Goal: Information Seeking & Learning: Learn about a topic

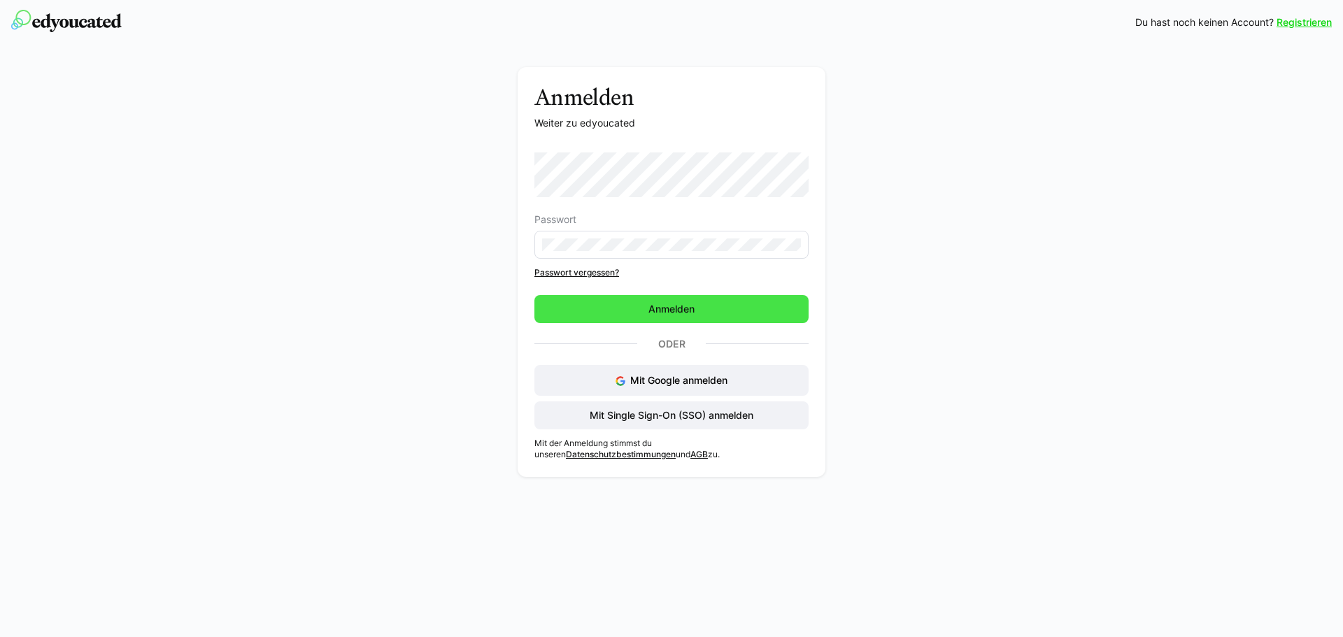
click at [653, 304] on span "Anmelden" at bounding box center [672, 309] width 50 height 14
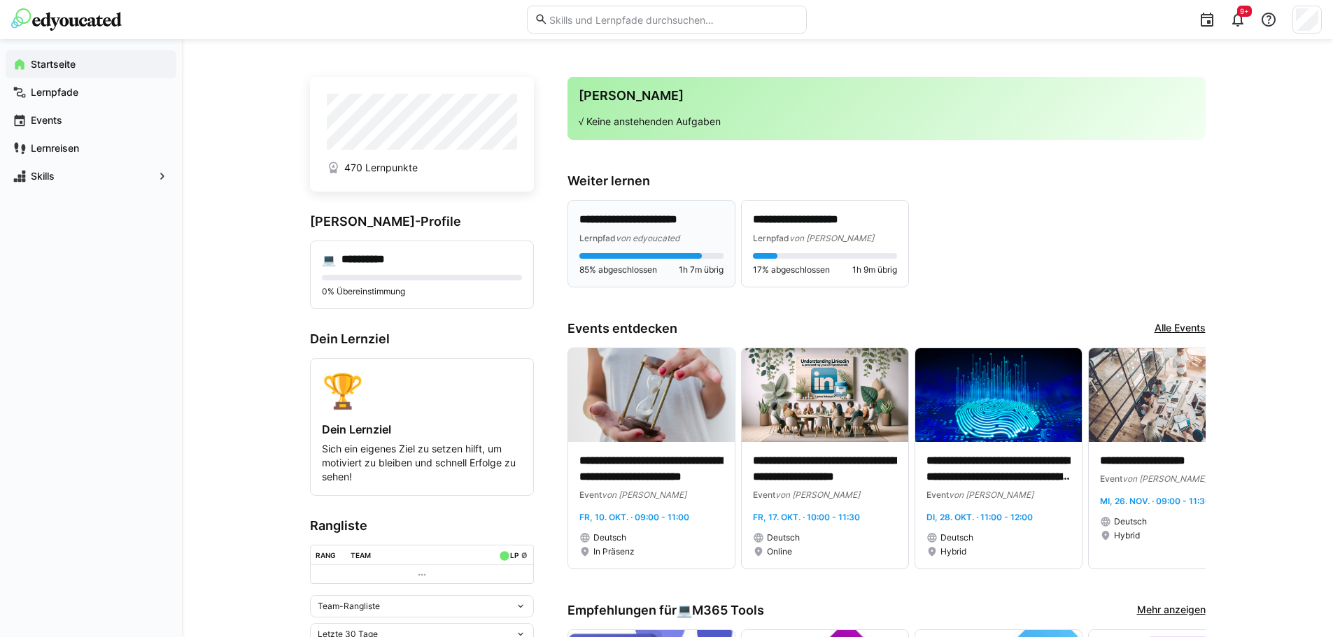
click at [649, 218] on p "**********" at bounding box center [651, 220] width 144 height 16
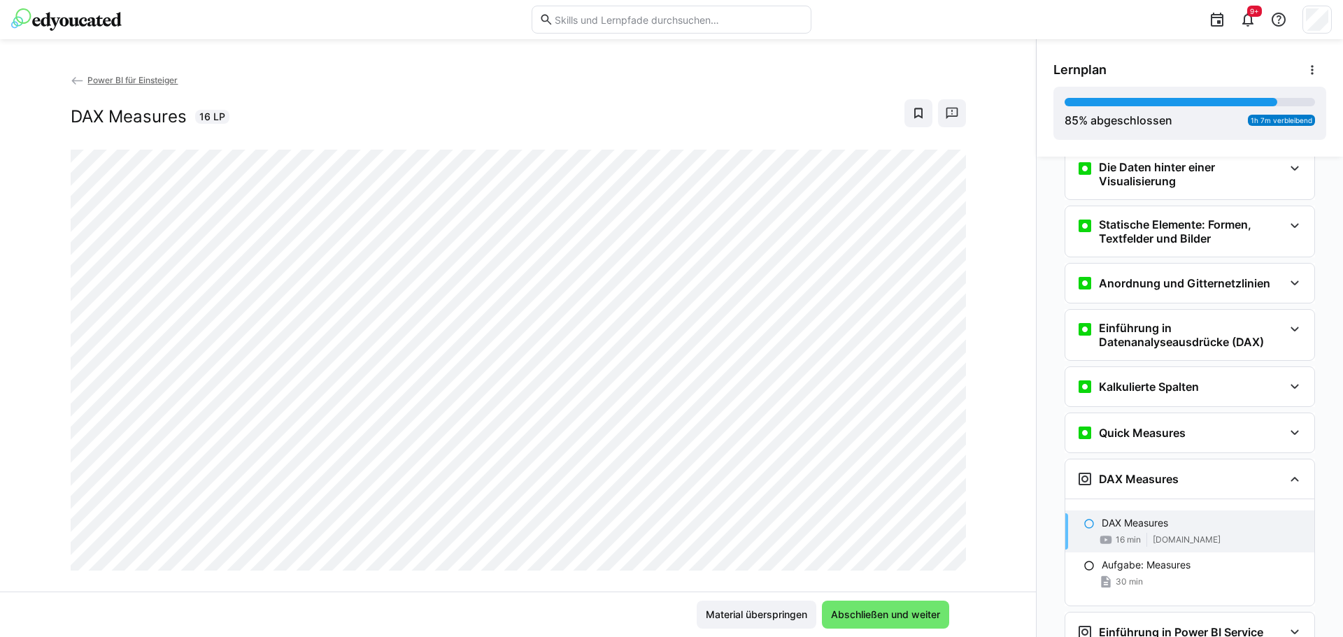
scroll to position [947, 0]
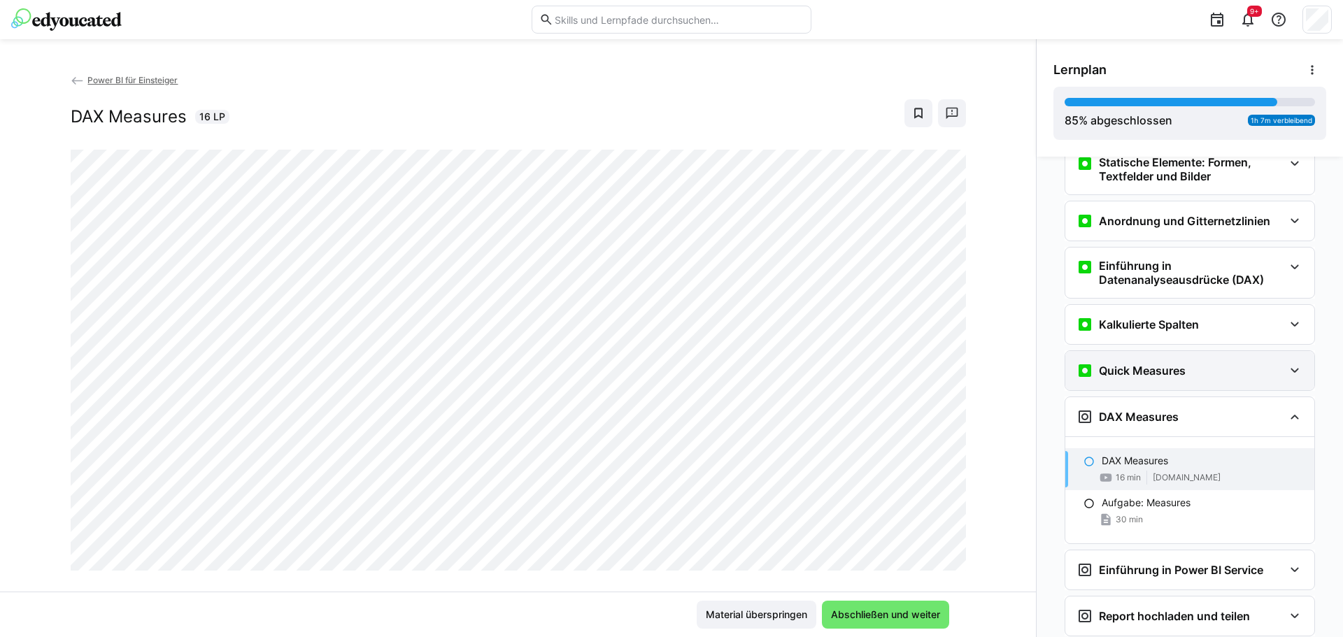
click at [1290, 370] on eds-icon at bounding box center [1295, 370] width 17 height 17
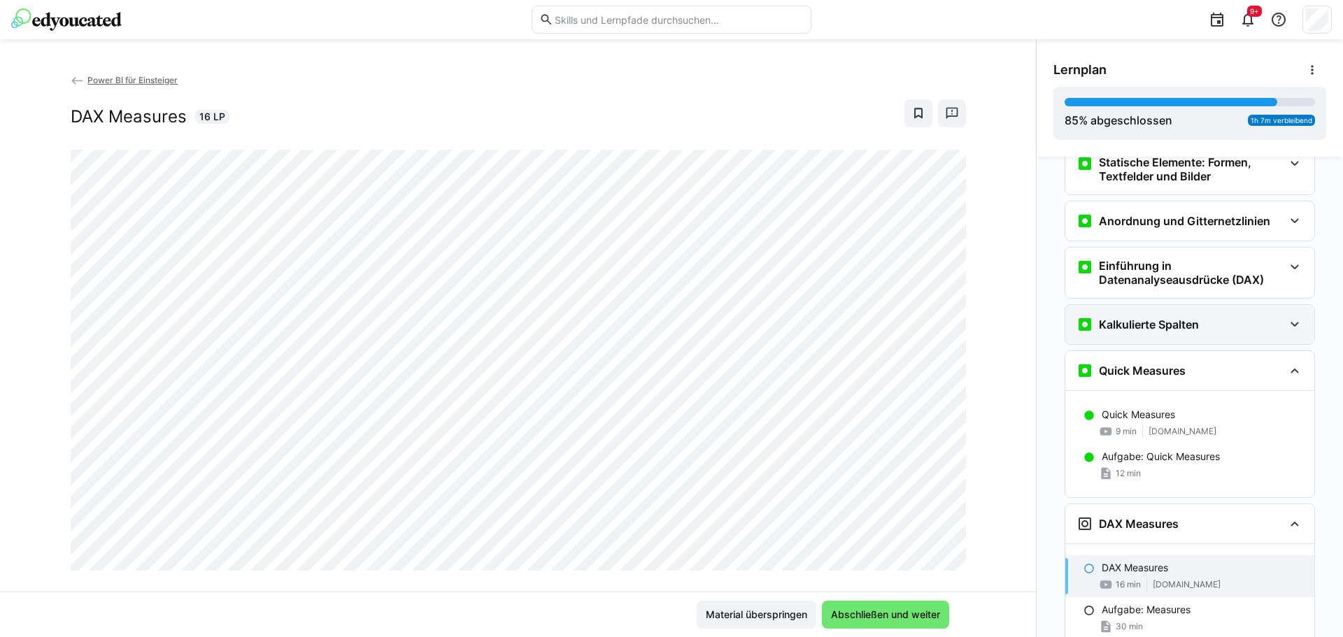
click at [1287, 330] on eds-icon at bounding box center [1295, 324] width 17 height 17
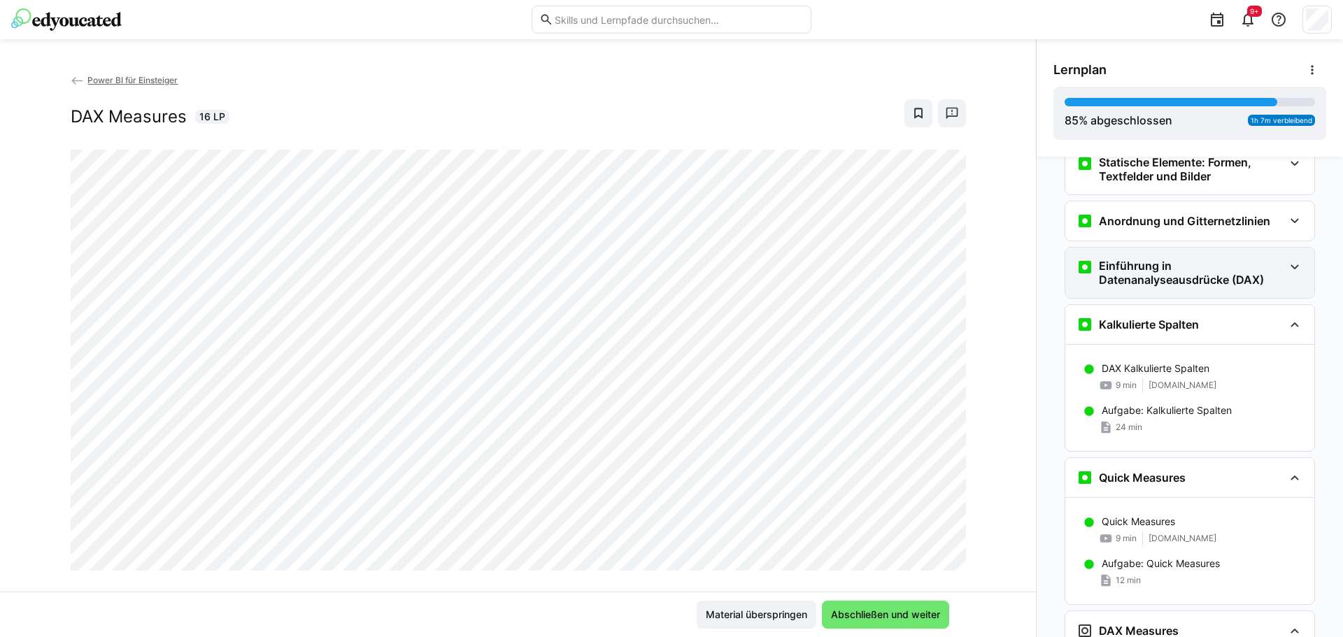
click at [1280, 282] on div "Einführung in Datenanalyseausdrücke (DAX)" at bounding box center [1190, 273] width 249 height 50
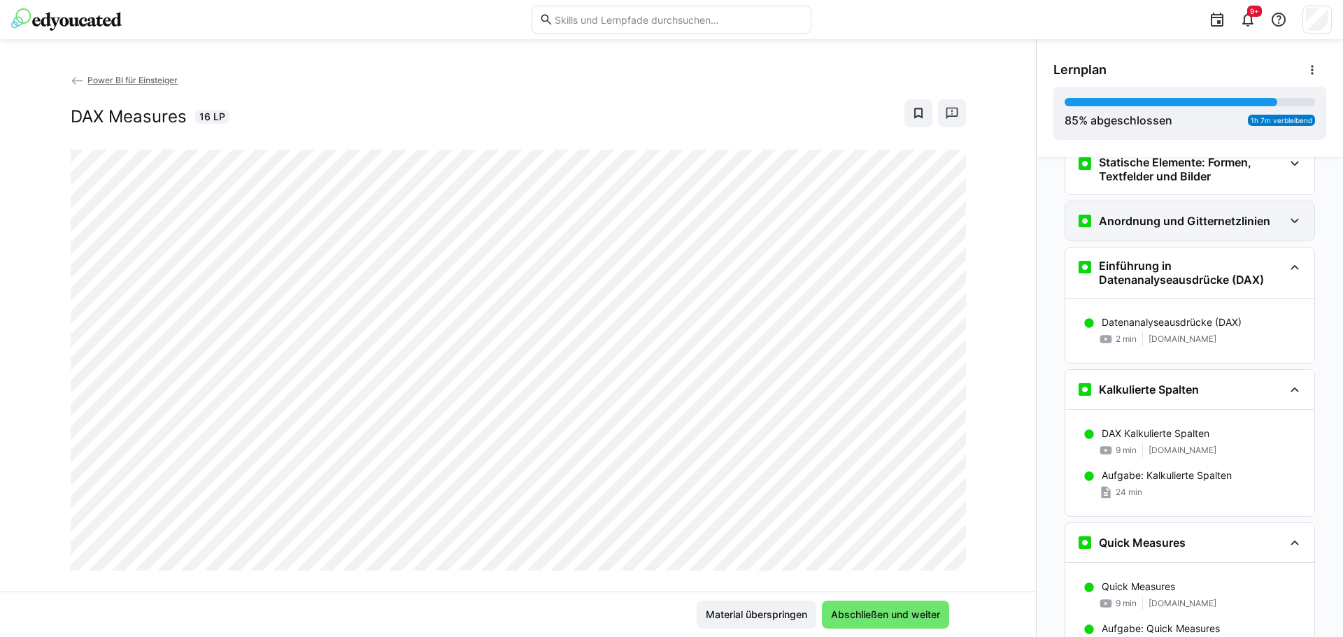
click at [1280, 229] on div "Anordnung und Gitternetzlinien" at bounding box center [1190, 221] width 249 height 39
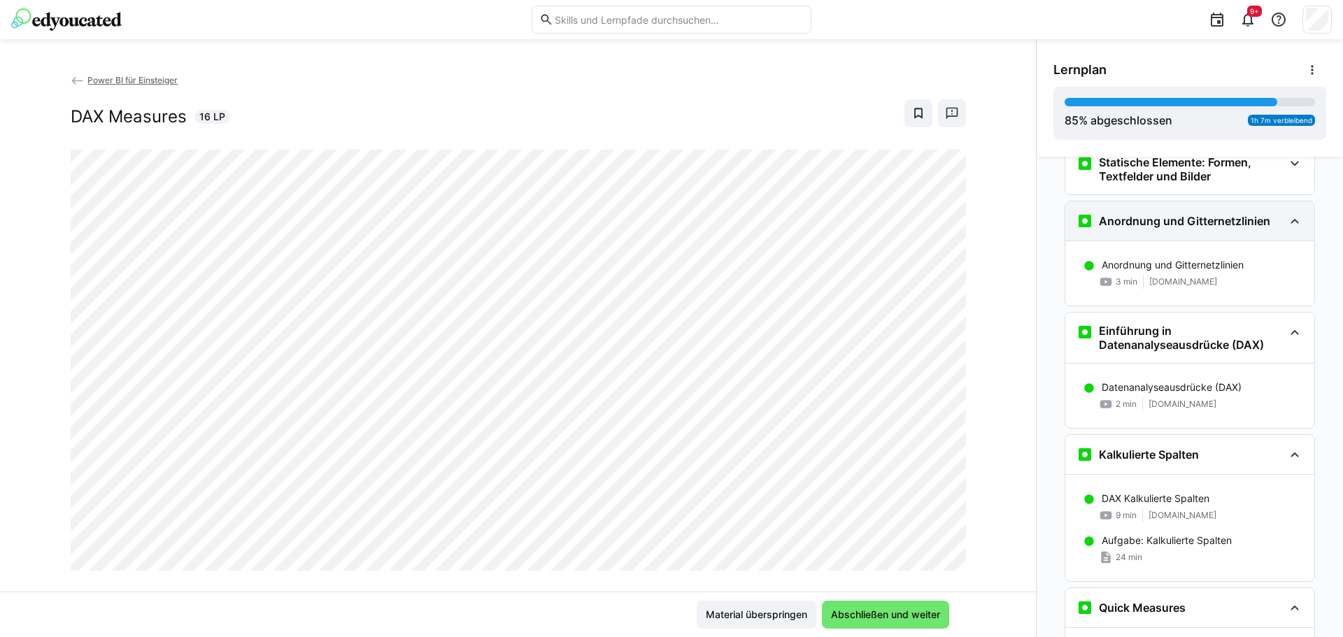
click at [1278, 230] on div "Anordnung und Gitternetzlinien" at bounding box center [1190, 221] width 249 height 39
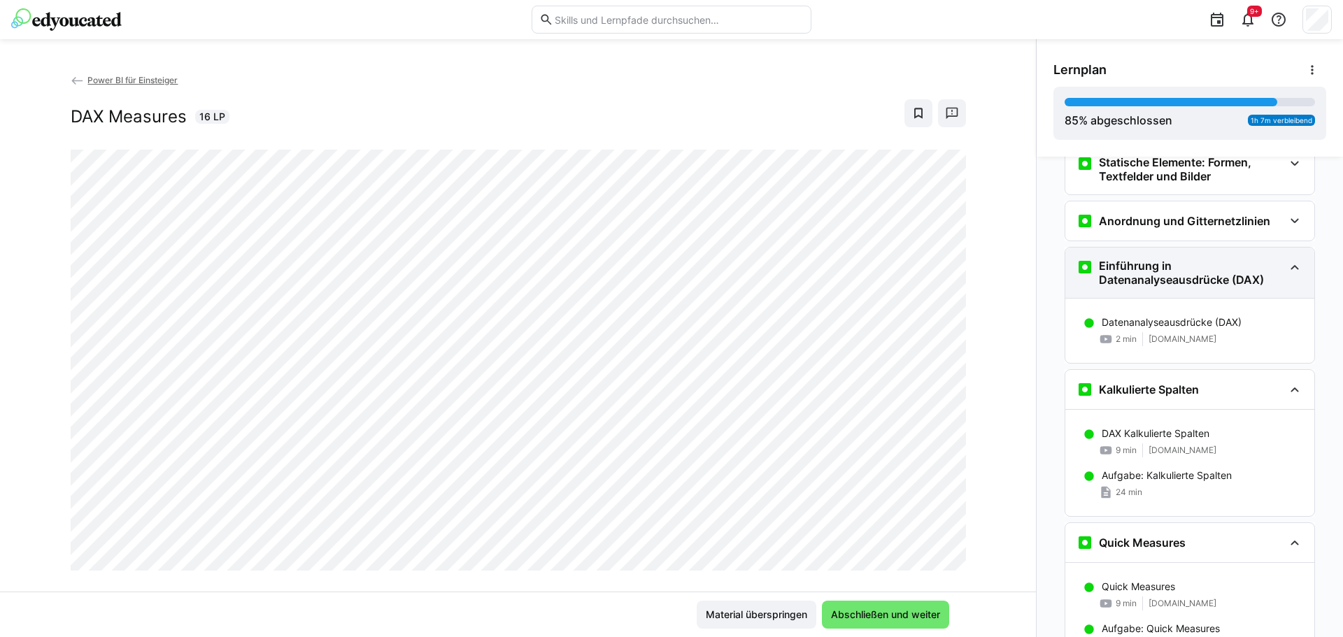
click at [1129, 277] on h3 "Einführung in Datenanalyseausdrücke (DAX)" at bounding box center [1191, 273] width 185 height 28
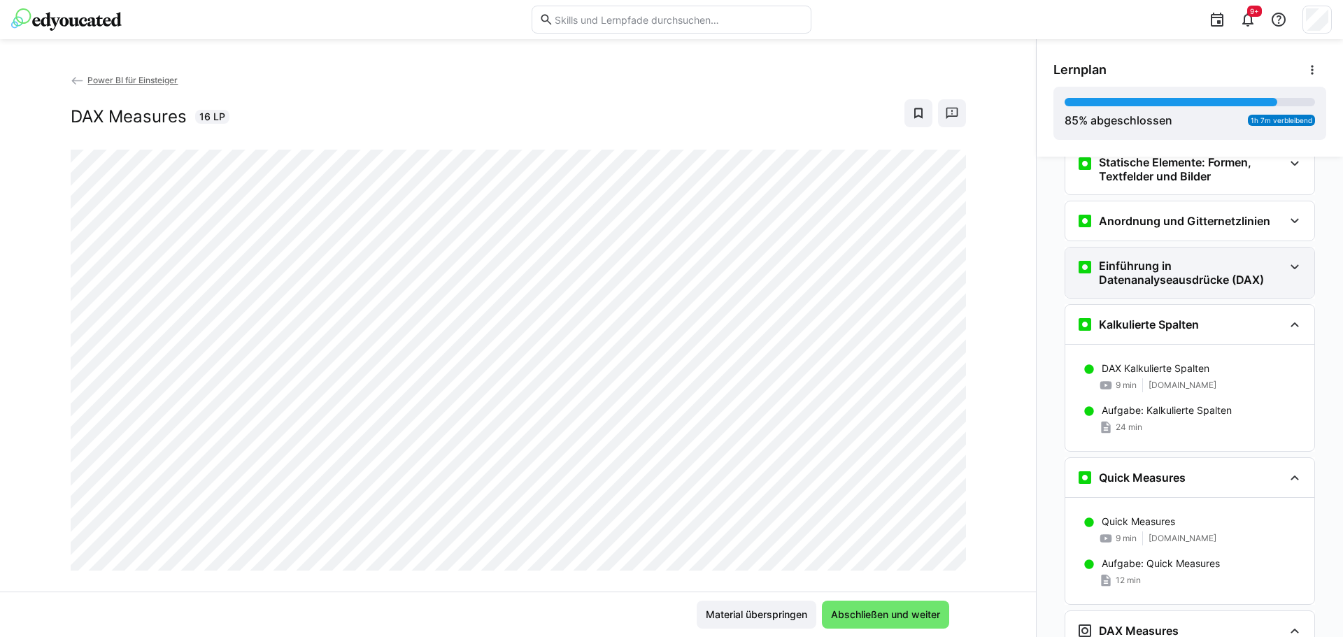
click at [1129, 277] on h3 "Einführung in Datenanalyseausdrücke (DAX)" at bounding box center [1191, 273] width 185 height 28
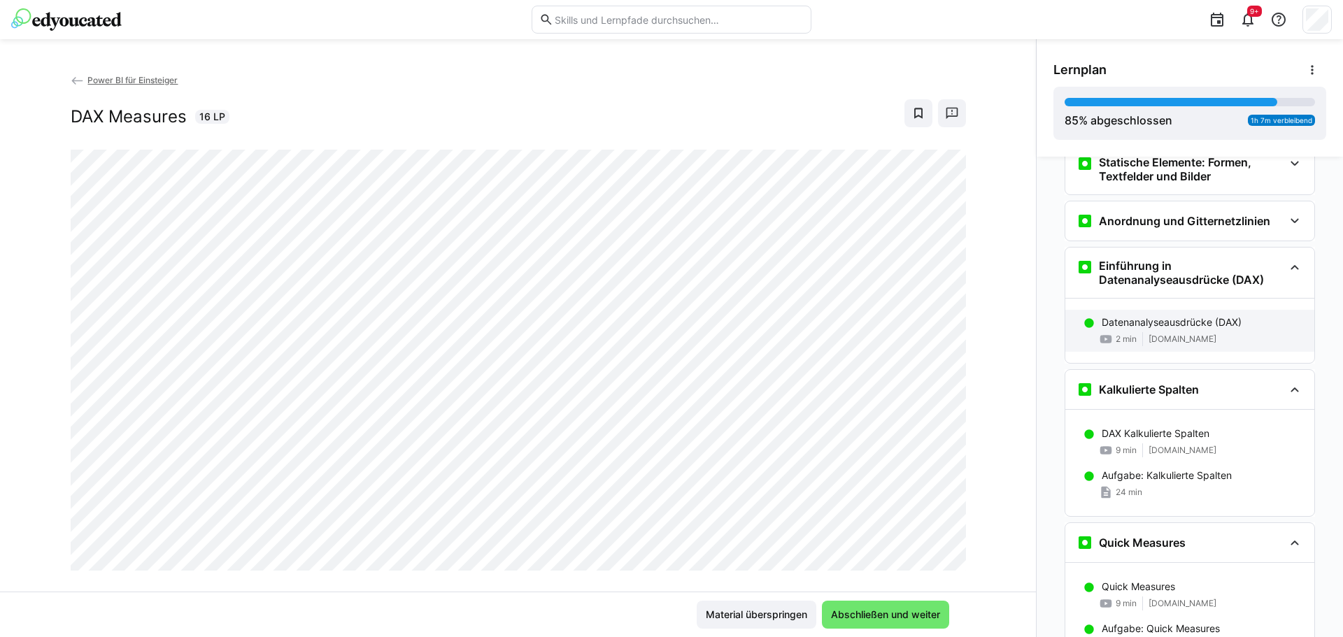
click at [1134, 323] on p "Datenanalyseausdrücke (DAX)" at bounding box center [1172, 323] width 140 height 14
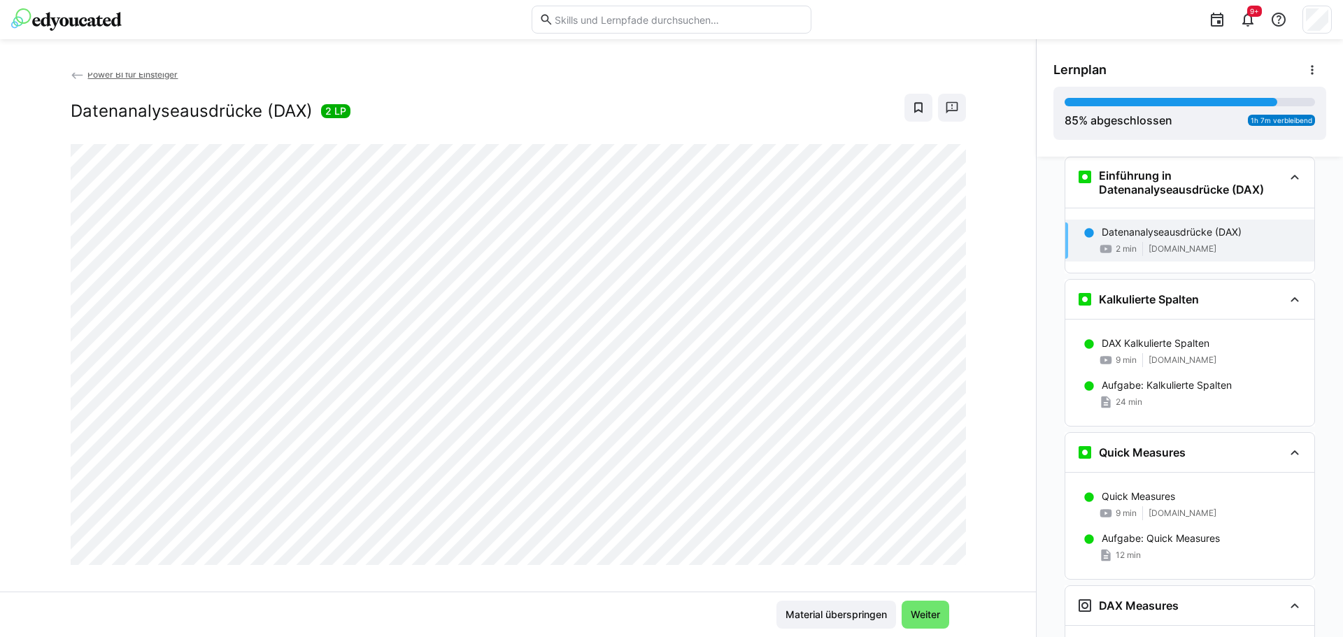
scroll to position [0, 0]
drag, startPoint x: 1124, startPoint y: 498, endPoint x: 1017, endPoint y: 539, distance: 115.1
click at [1017, 539] on div "Power BI für Einsteiger Datenanalyseausdrücke (DAX) 2 LP" at bounding box center [518, 332] width 1036 height 519
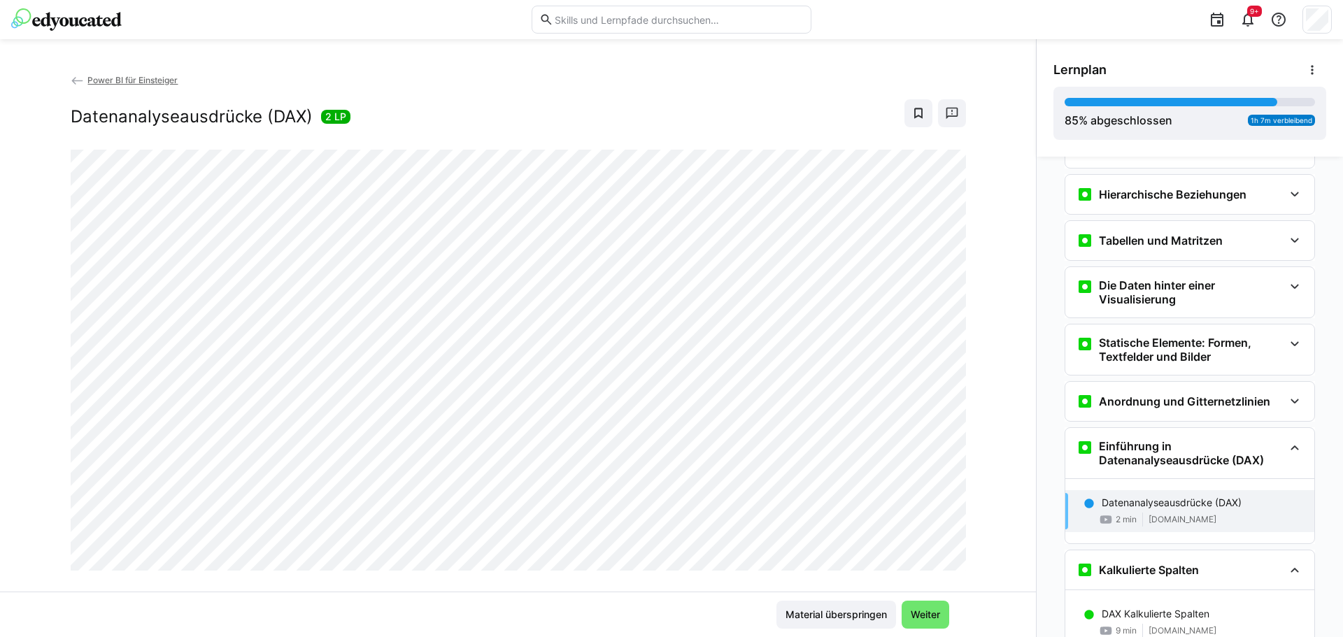
scroll to position [346, 0]
